Goal: Task Accomplishment & Management: Manage account settings

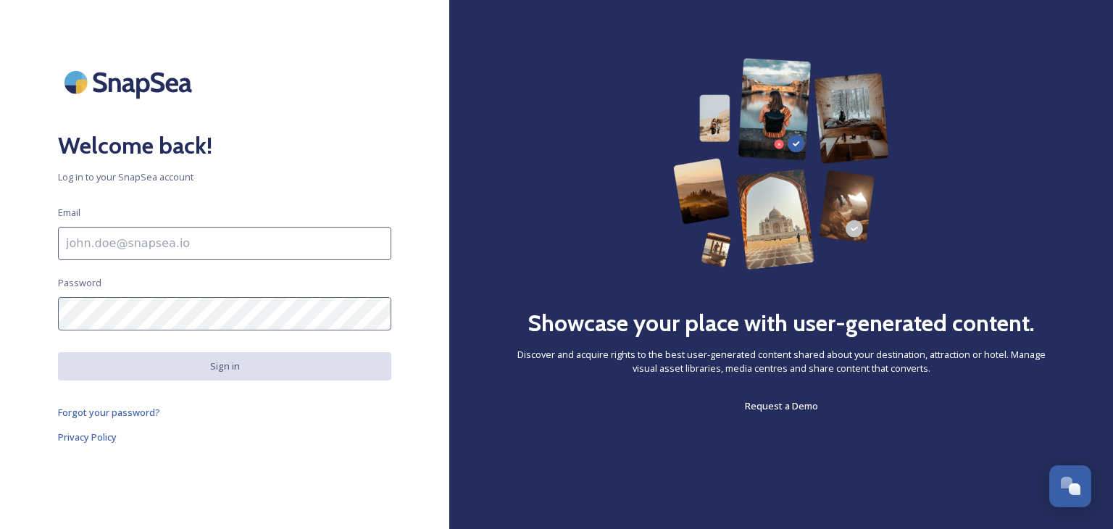
click at [191, 244] on input at bounding box center [224, 243] width 333 height 33
paste input "[EMAIL_ADDRESS][DOMAIN_NAME]"
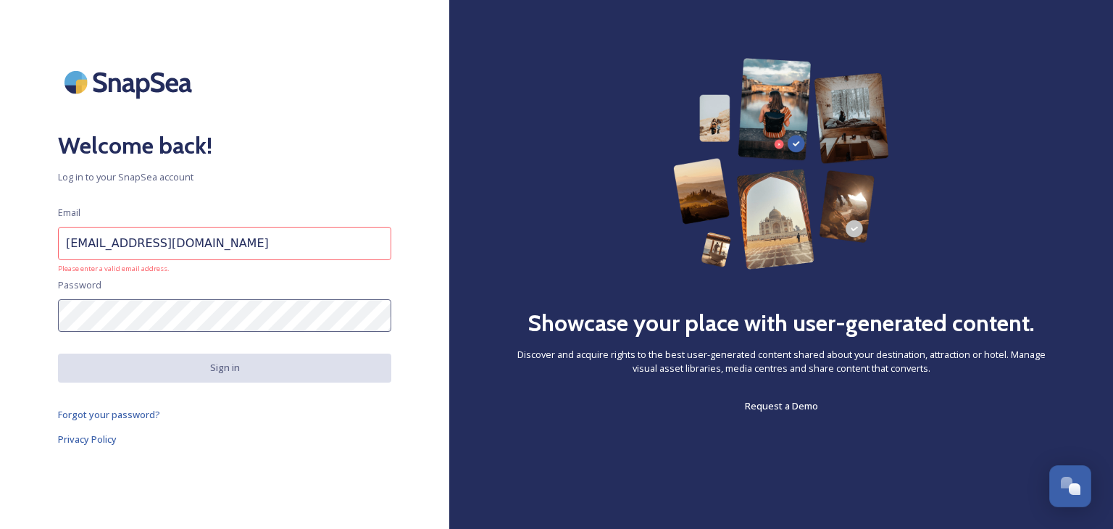
click at [70, 246] on input "[EMAIL_ADDRESS][DOMAIN_NAME]" at bounding box center [224, 243] width 333 height 33
type input "[EMAIL_ADDRESS][DOMAIN_NAME]"
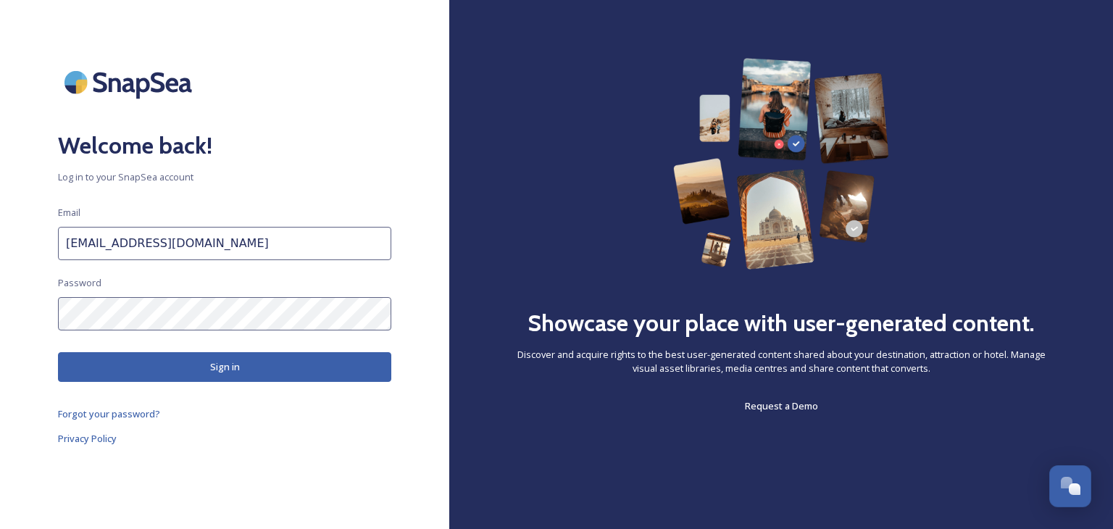
click at [66, 380] on button "Sign in" at bounding box center [224, 367] width 333 height 30
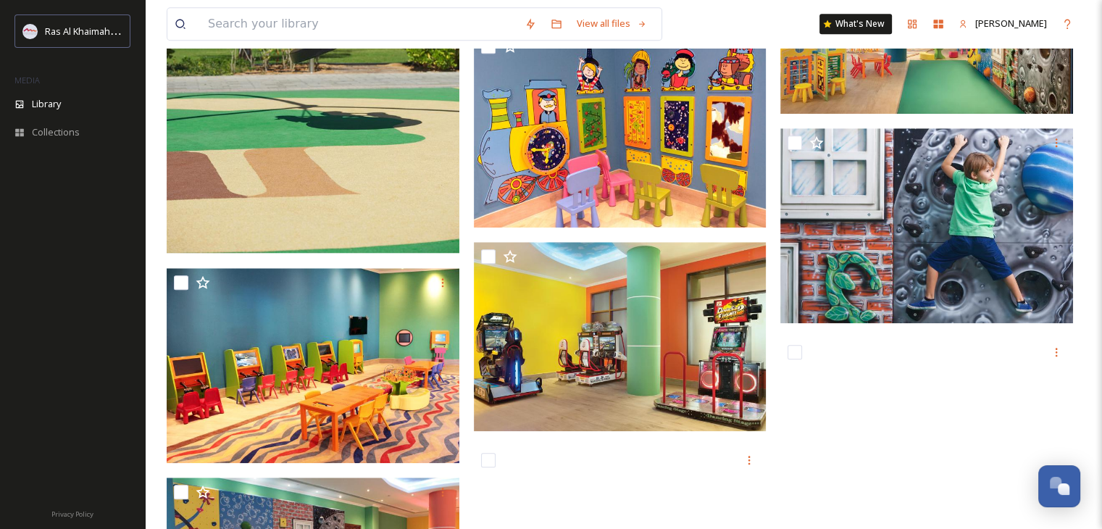
scroll to position [1305, 0]
